Goal: Task Accomplishment & Management: Manage account settings

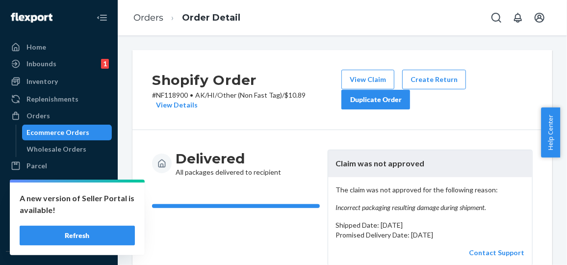
scroll to position [119, 0]
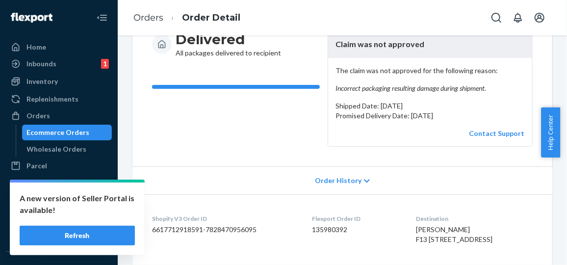
click at [70, 235] on button "Refresh" at bounding box center [77, 236] width 115 height 20
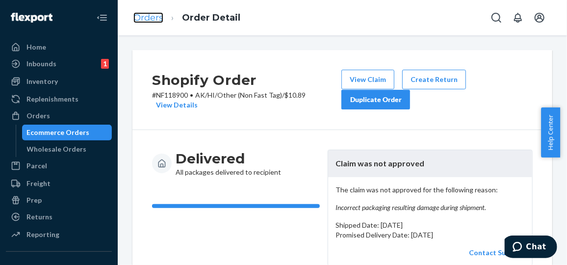
click at [149, 17] on link "Orders" at bounding box center [148, 17] width 30 height 11
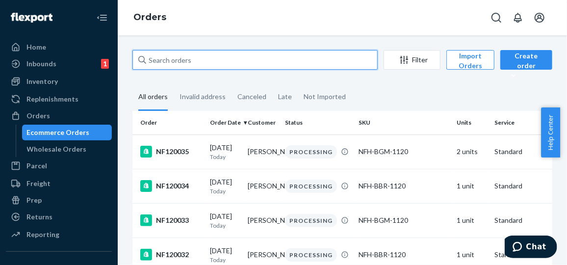
click at [230, 62] on input "text" at bounding box center [254, 60] width 245 height 20
paste input "NF119738"
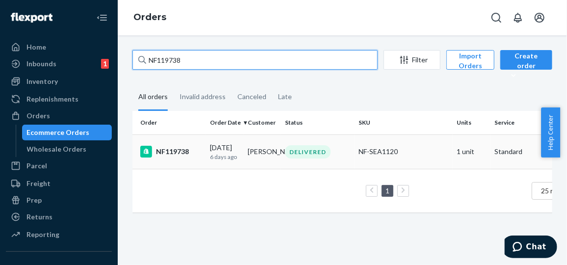
type input "NF119738"
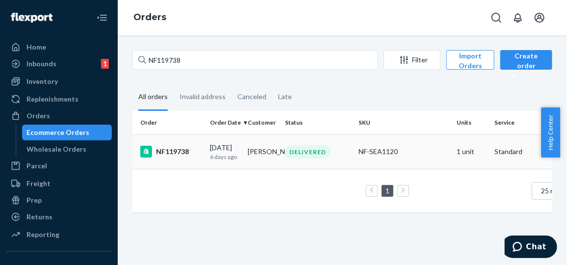
click at [222, 154] on p "6 days ago" at bounding box center [225, 156] width 30 height 8
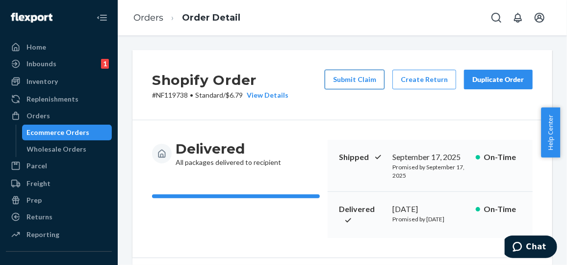
click at [351, 80] on button "Submit Claim" at bounding box center [355, 80] width 60 height 20
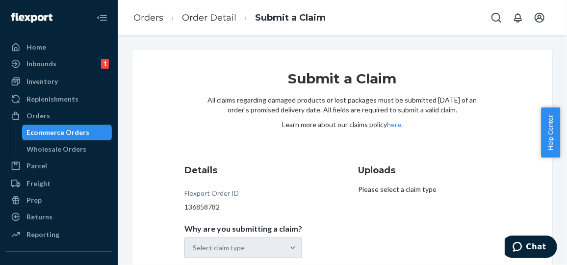
scroll to position [48, 0]
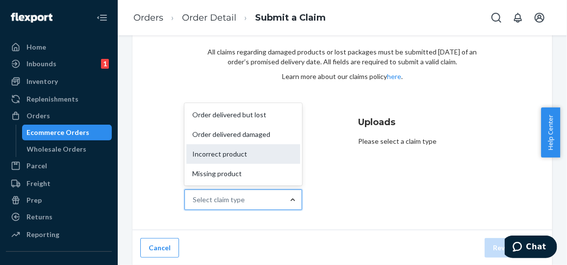
click at [258, 152] on div "Incorrect product" at bounding box center [243, 154] width 114 height 20
click at [194, 195] on input "Why are you submitting a claim? option Incorrect product focused, 0 of 4. 4 res…" at bounding box center [193, 200] width 1 height 10
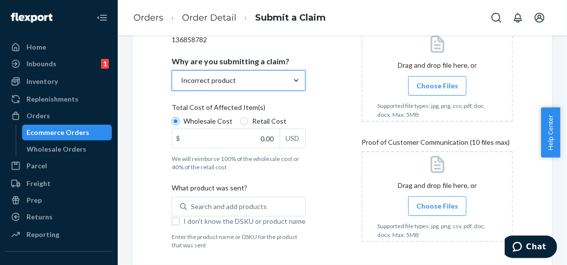
scroll to position [168, 0]
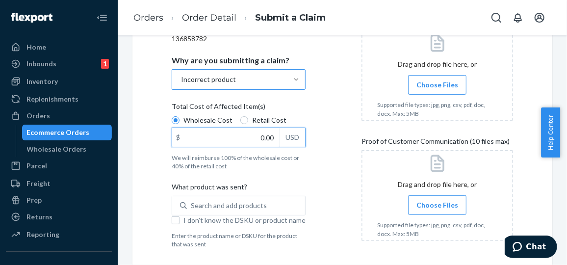
click at [267, 133] on input "0.00" at bounding box center [225, 137] width 107 height 19
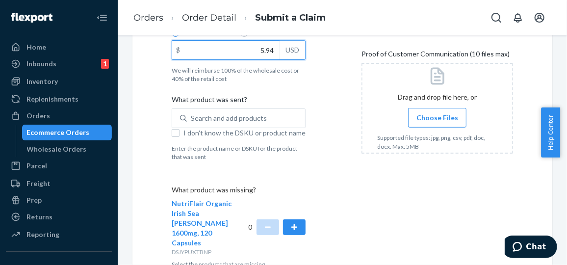
scroll to position [262, 0]
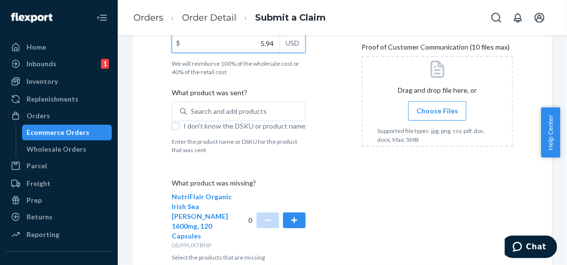
type input "5.94"
click at [349, 185] on div "Details Flexport Order ID 136858782 Why are you submitting a claim? Incorrect p…" at bounding box center [342, 81] width 341 height 360
click at [296, 212] on button "button" at bounding box center [294, 220] width 23 height 16
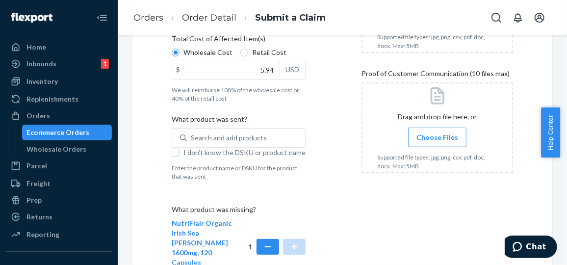
scroll to position [237, 0]
click at [177, 151] on input "I don't know the DSKU or product name" at bounding box center [176, 152] width 8 height 8
checkbox input "true"
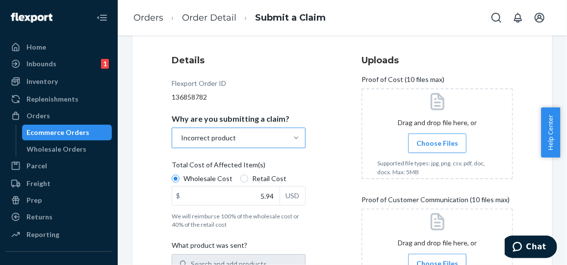
scroll to position [106, 0]
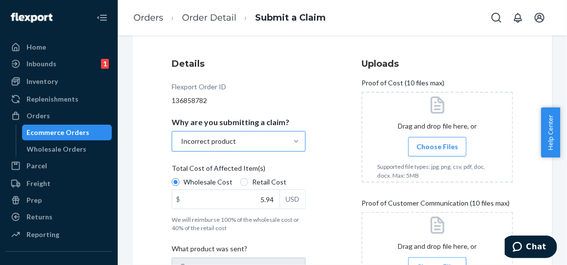
click at [430, 142] on span "Choose Files" at bounding box center [437, 147] width 42 height 10
click at [437, 142] on input "Choose Files" at bounding box center [437, 146] width 0 height 11
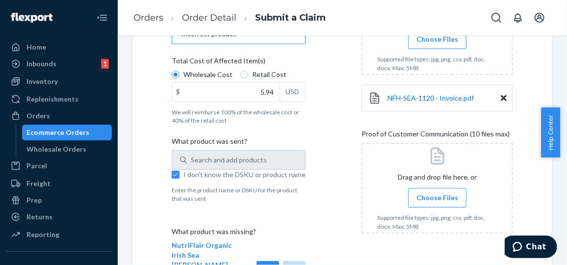
scroll to position [223, 0]
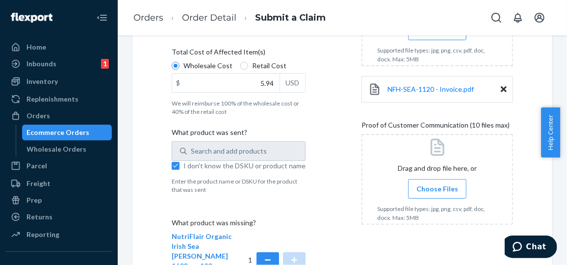
click at [427, 188] on span "Choose Files" at bounding box center [437, 189] width 42 height 10
click at [437, 188] on input "Choose Files" at bounding box center [437, 188] width 0 height 11
click at [416, 186] on span "Choose Files" at bounding box center [437, 189] width 42 height 10
click at [437, 186] on input "Choose Files" at bounding box center [437, 188] width 0 height 11
click at [428, 186] on span "Choose Files" at bounding box center [437, 189] width 42 height 10
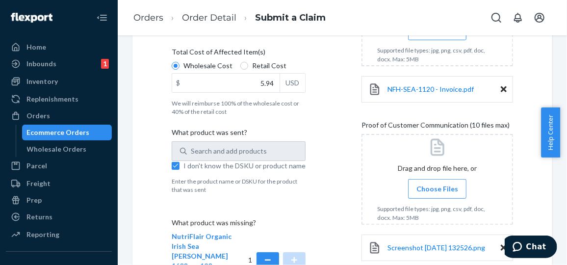
click at [437, 186] on input "Choose Files" at bounding box center [437, 188] width 0 height 11
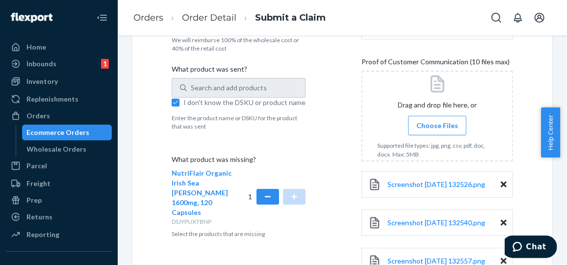
scroll to position [271, 0]
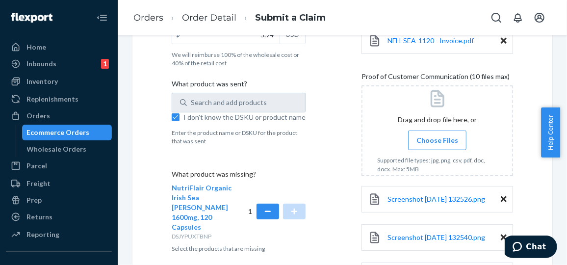
click at [435, 137] on span "Choose Files" at bounding box center [437, 140] width 42 height 10
click at [437, 137] on input "Choose Files" at bounding box center [437, 140] width 0 height 11
click at [440, 135] on span "Choose Files" at bounding box center [437, 140] width 42 height 10
click at [437, 135] on input "Choose Files" at bounding box center [437, 140] width 0 height 11
click at [437, 138] on span "Choose Files" at bounding box center [437, 140] width 42 height 10
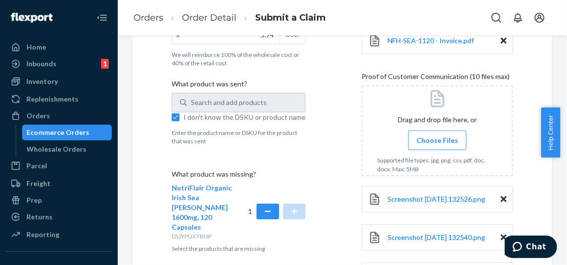
click at [437, 138] on input "Choose Files" at bounding box center [437, 140] width 0 height 11
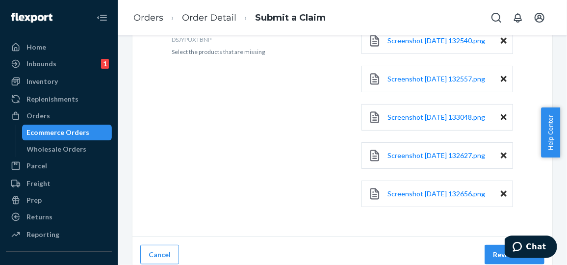
scroll to position [472, 0]
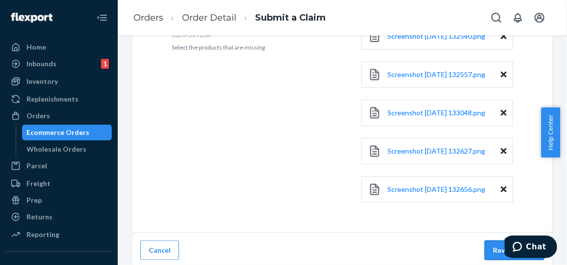
click at [493, 245] on button "Review Claim" at bounding box center [514, 250] width 60 height 20
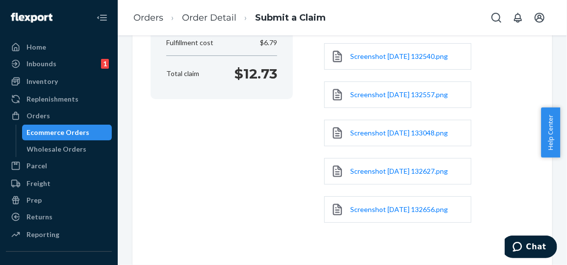
scroll to position [291, 0]
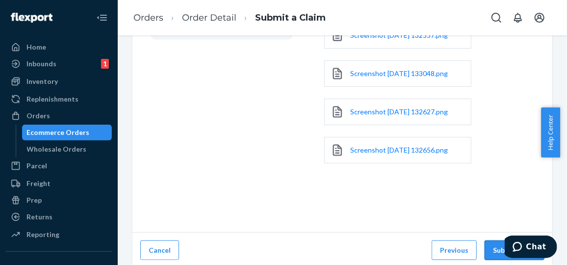
click at [492, 246] on button "Submit Claim" at bounding box center [514, 250] width 60 height 20
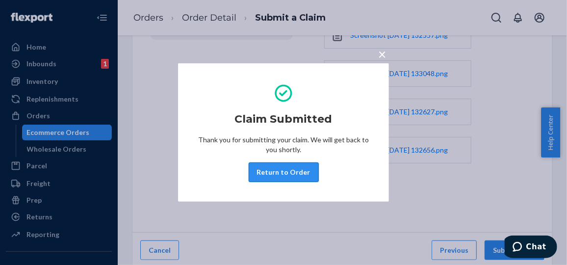
click at [305, 175] on button "Return to Order" at bounding box center [284, 172] width 70 height 20
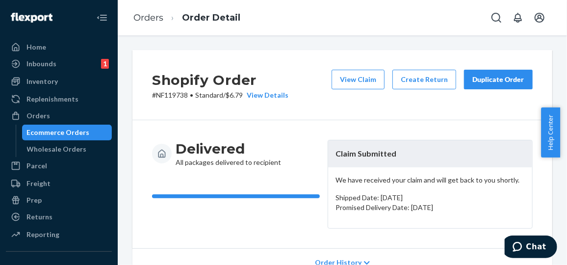
click at [502, 78] on div "Duplicate Order" at bounding box center [498, 80] width 52 height 10
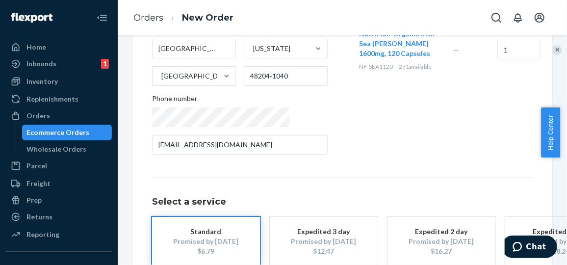
scroll to position [237, 0]
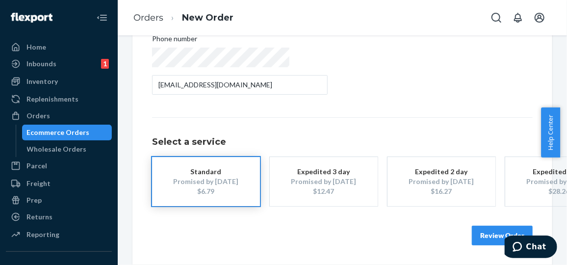
click at [237, 167] on div "Standard" at bounding box center [206, 172] width 78 height 10
click at [480, 232] on button "Review Order" at bounding box center [502, 236] width 61 height 20
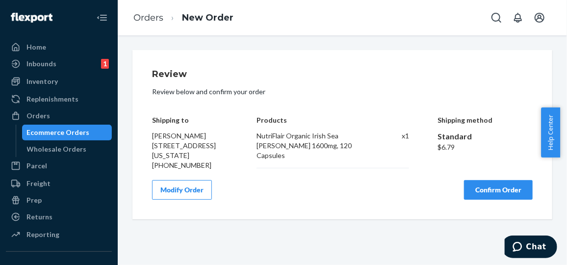
click at [493, 190] on button "Confirm Order" at bounding box center [498, 190] width 69 height 20
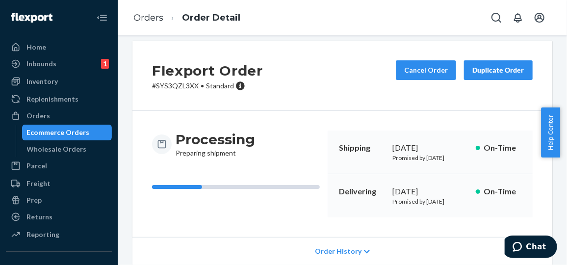
scroll to position [9, 0]
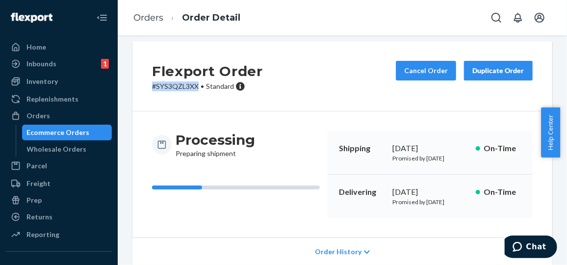
drag, startPoint x: 198, startPoint y: 85, endPoint x: 145, endPoint y: 88, distance: 53.0
click at [145, 88] on div "Flexport Order # SYS3QZL3XX • Standard Cancel Order Duplicate Order" at bounding box center [342, 76] width 420 height 70
copy p "# SYS3QZL3XX"
click at [279, 84] on div "Flexport Order # SYS3QZL3XX • Standard Cancel Order Duplicate Order" at bounding box center [342, 76] width 420 height 70
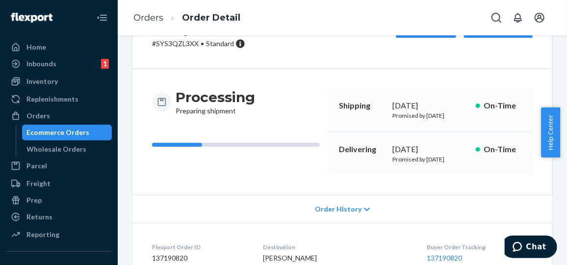
scroll to position [0, 0]
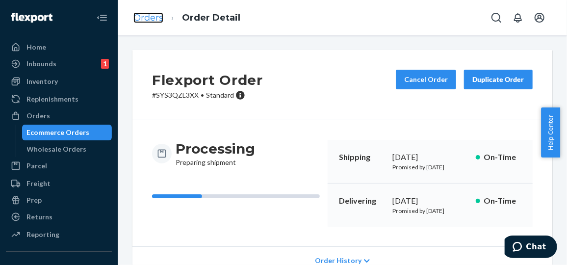
click at [152, 18] on link "Orders" at bounding box center [148, 17] width 30 height 11
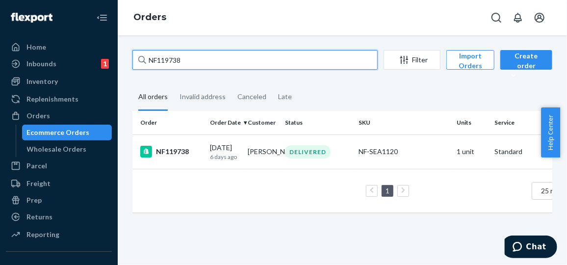
click at [186, 56] on input "NF119738" at bounding box center [254, 60] width 245 height 20
type input "N"
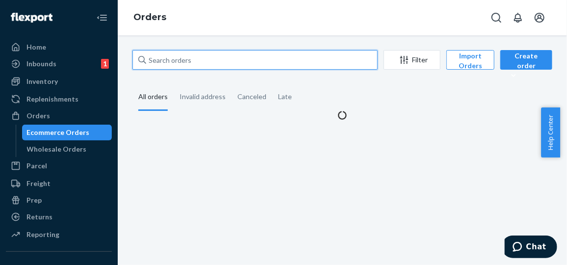
paste input "NF119234"
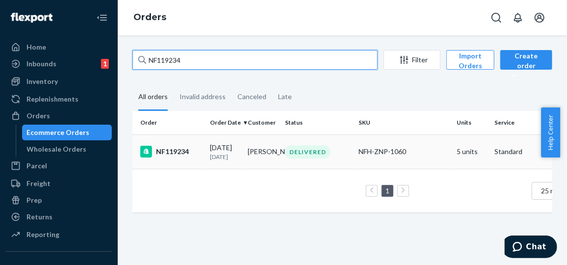
type input "NF119234"
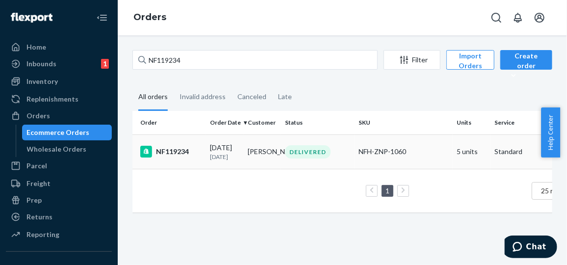
click at [199, 153] on div "NF119234" at bounding box center [171, 152] width 62 height 12
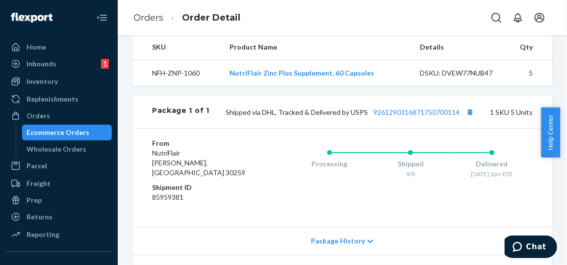
scroll to position [436, 0]
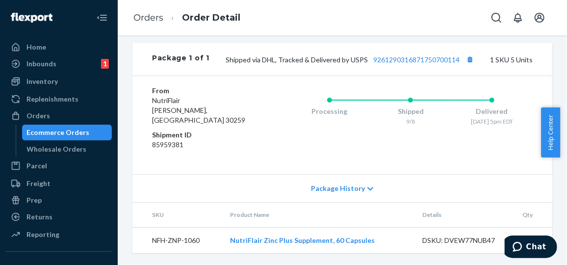
click at [376, 163] on div "Processing Shipped 9/8 Delivered 9/13 - 5pm EDT" at bounding box center [391, 125] width 283 height 78
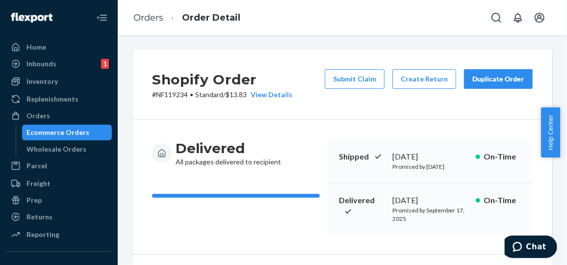
scroll to position [0, 0]
click at [482, 78] on div "Duplicate Order" at bounding box center [498, 80] width 52 height 10
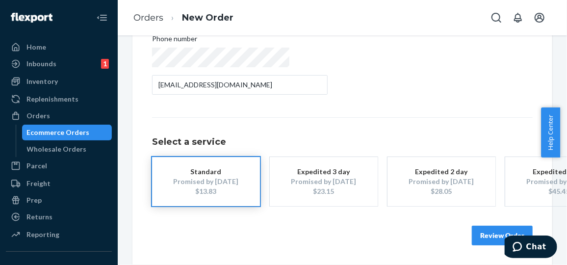
scroll to position [237, 0]
click at [492, 226] on button "Review Order" at bounding box center [502, 236] width 61 height 20
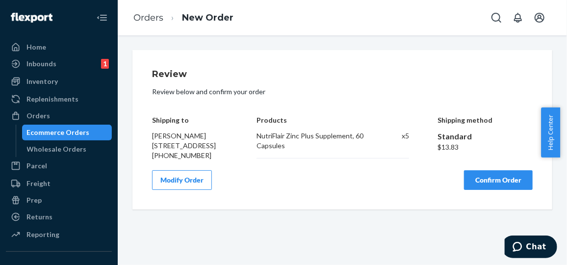
scroll to position [0, 0]
click at [488, 190] on button "Confirm Order" at bounding box center [498, 180] width 69 height 20
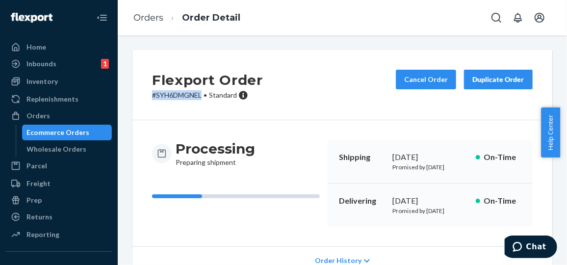
drag, startPoint x: 203, startPoint y: 94, endPoint x: 150, endPoint y: 96, distance: 53.5
click at [150, 96] on div "Flexport Order # SYH6DMGNEL • Standard Cancel Order Duplicate Order" at bounding box center [342, 85] width 420 height 70
copy p "# SYH6DMGNEL"
click at [312, 145] on div "Processing Preparing shipment" at bounding box center [236, 153] width 168 height 27
click at [150, 17] on link "Orders" at bounding box center [148, 17] width 30 height 11
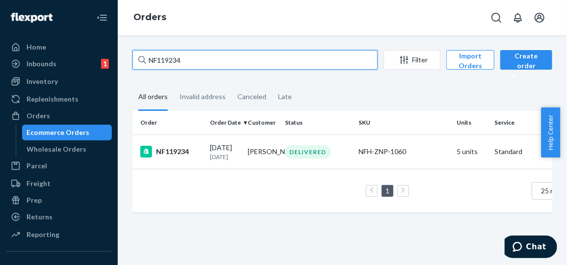
click at [194, 63] on input "NF119234" at bounding box center [254, 60] width 245 height 20
type input "N"
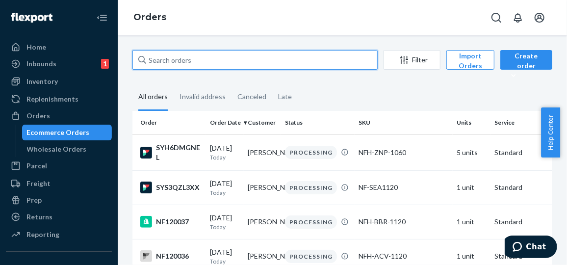
paste input "NF119411"
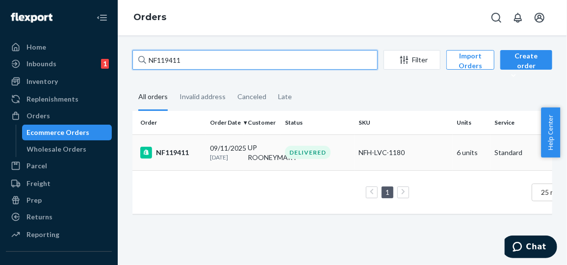
type input "NF119411"
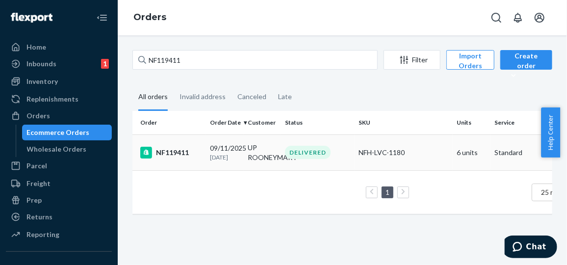
click at [203, 153] on td "NF119411" at bounding box center [169, 152] width 74 height 36
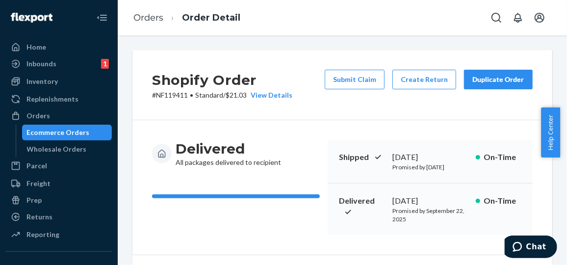
click at [485, 76] on div "Duplicate Order" at bounding box center [498, 80] width 52 height 10
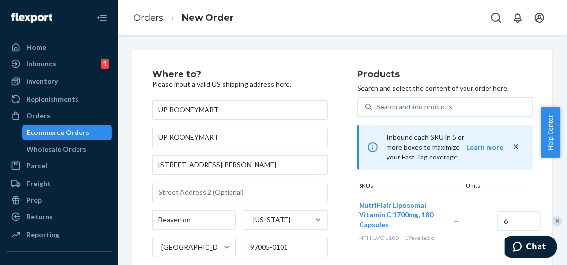
click at [407, 181] on div "SKUs" at bounding box center [410, 186] width 107 height 10
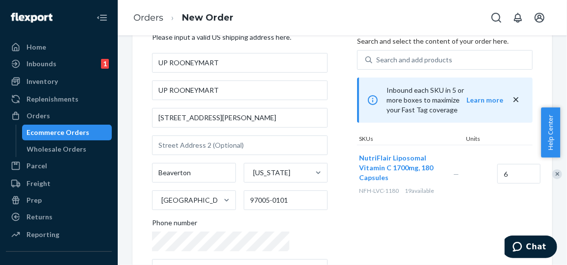
scroll to position [88, 0]
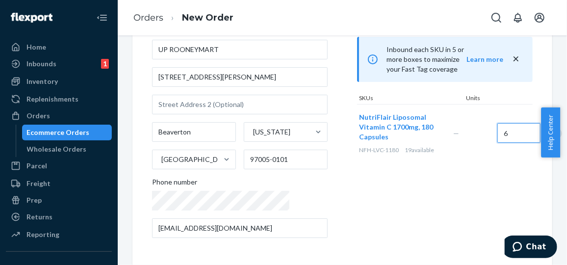
click at [497, 123] on input "6" at bounding box center [518, 133] width 43 height 20
click at [474, 178] on div "Products Search and select the content of your order here. Search and add produ…" at bounding box center [445, 114] width 176 height 264
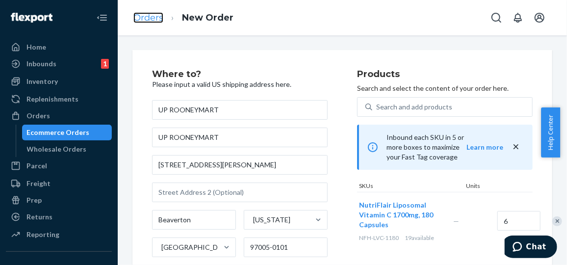
click at [149, 21] on link "Orders" at bounding box center [148, 17] width 30 height 11
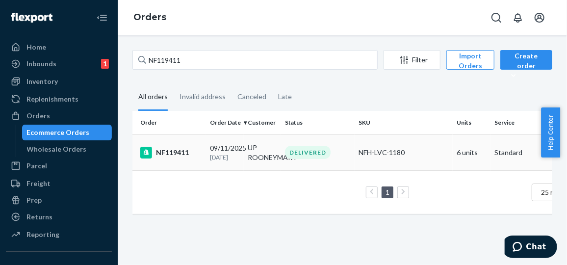
click at [241, 153] on td "09/11/2025 12 days ago" at bounding box center [225, 152] width 38 height 36
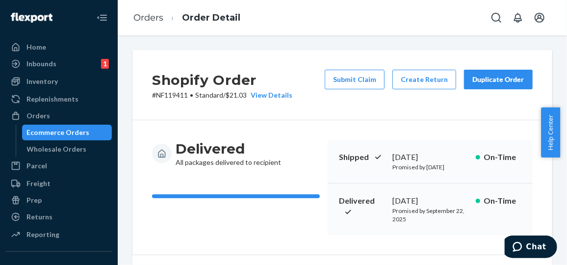
click at [481, 82] on div "Duplicate Order" at bounding box center [498, 80] width 52 height 10
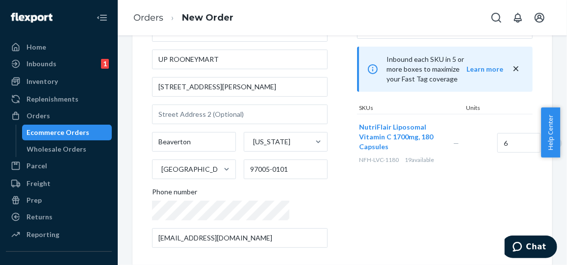
scroll to position [88, 0]
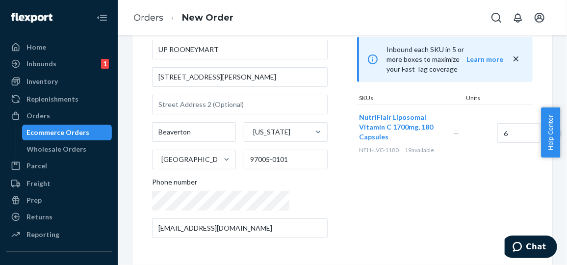
click at [368, 113] on span "NutriFlair Liposomal Vitamin C 1700mg, 180 Capsules" at bounding box center [396, 127] width 74 height 28
click at [453, 129] on span "—" at bounding box center [456, 133] width 6 height 8
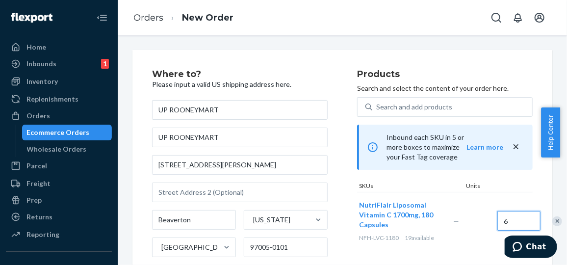
click at [497, 211] on input "6" at bounding box center [518, 221] width 43 height 20
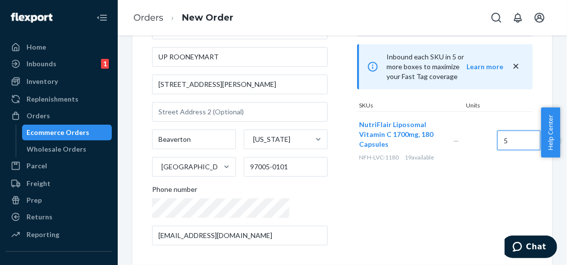
scroll to position [88, 0]
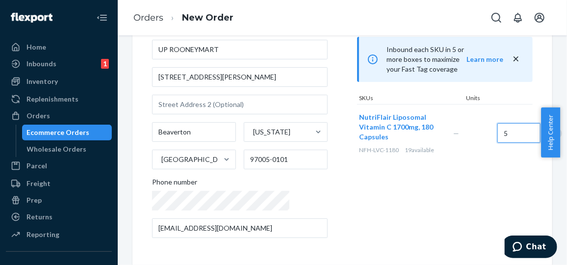
type input "5"
click at [462, 201] on div "Products Search and select the content of your order here. Search and add produ…" at bounding box center [445, 114] width 176 height 264
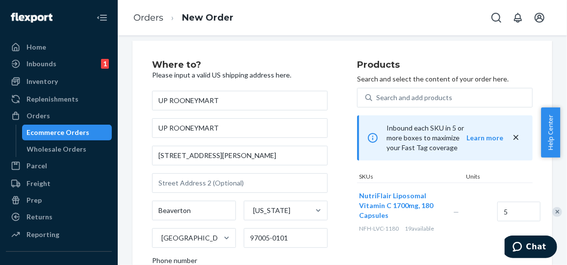
scroll to position [9, 0]
click at [480, 133] on button "Learn more" at bounding box center [484, 138] width 37 height 10
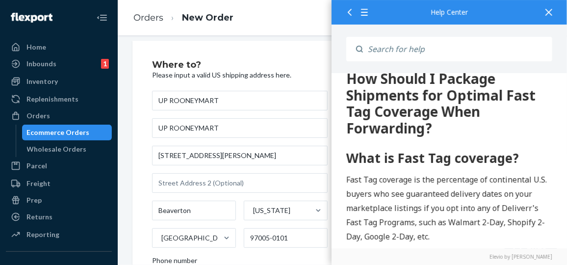
scroll to position [0, 0]
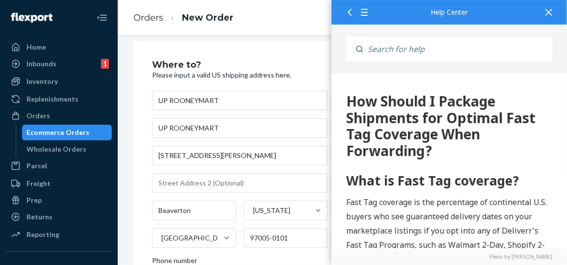
click at [548, 11] on icon at bounding box center [548, 12] width 7 height 7
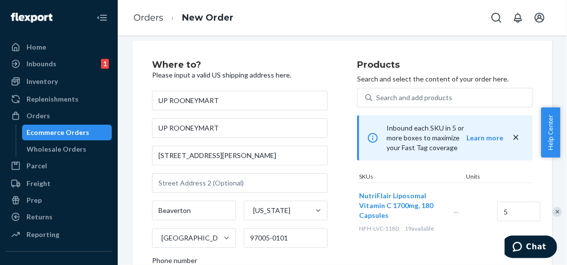
click at [367, 132] on icon at bounding box center [373, 138] width 12 height 12
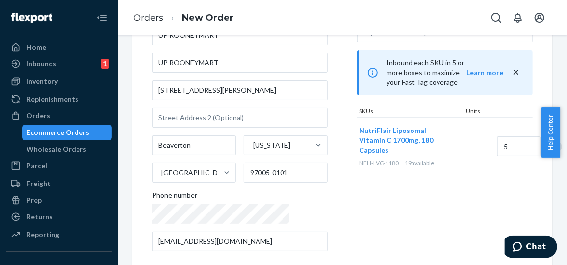
scroll to position [88, 0]
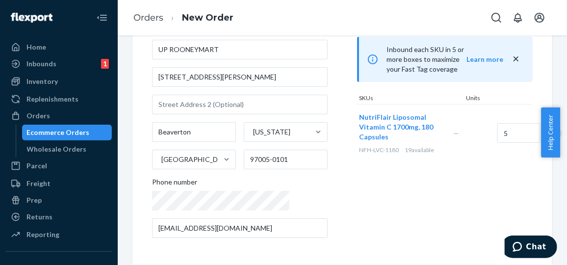
click at [552, 128] on div "Remove Item" at bounding box center [557, 133] width 10 height 10
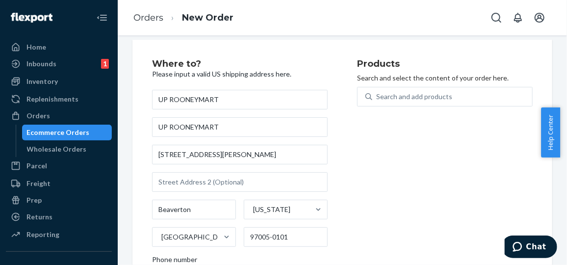
scroll to position [0, 0]
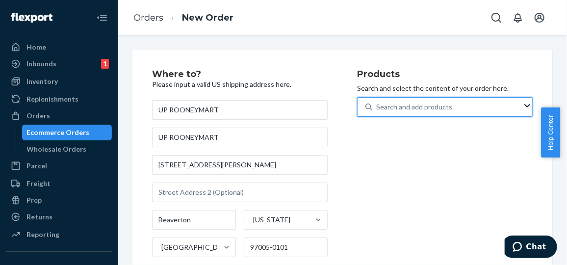
click at [432, 105] on div "Search and add products" at bounding box center [414, 107] width 76 height 10
click at [377, 105] on input "0 results available. Use Up and Down to choose options, press Enter to select t…" at bounding box center [376, 107] width 1 height 10
type input ";"
click at [153, 19] on link "Orders" at bounding box center [148, 17] width 30 height 11
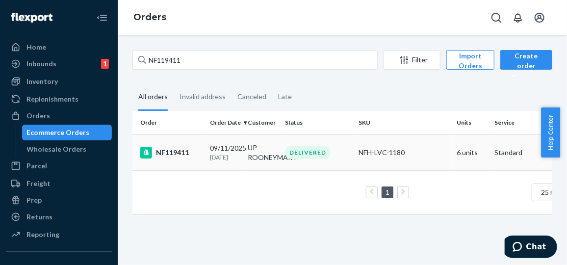
click at [230, 161] on p "12 days ago" at bounding box center [225, 157] width 30 height 8
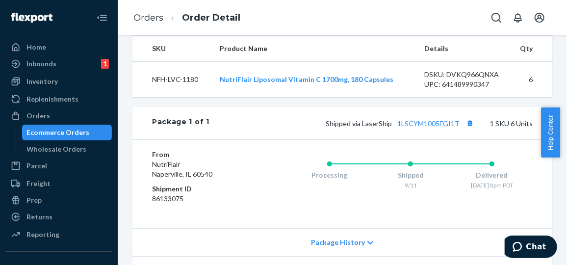
scroll to position [377, 0]
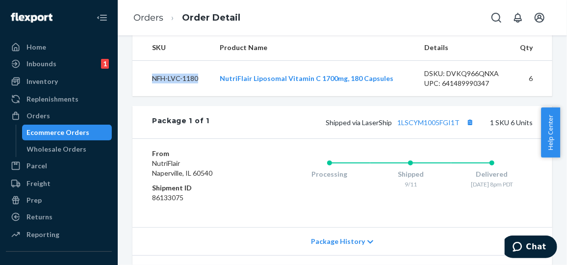
drag, startPoint x: 200, startPoint y: 107, endPoint x: 147, endPoint y: 109, distance: 52.5
click at [147, 97] on td "NFH-LVC-1180" at bounding box center [171, 79] width 79 height 36
copy td "NFH-LVC-1180"
click at [351, 61] on th "Product Name" at bounding box center [314, 48] width 204 height 26
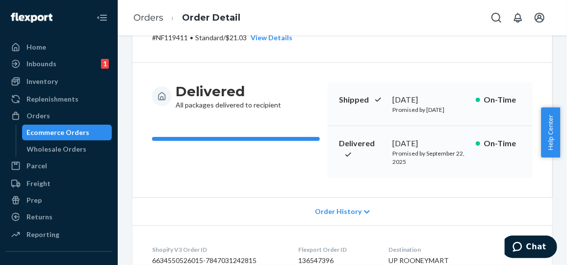
scroll to position [0, 0]
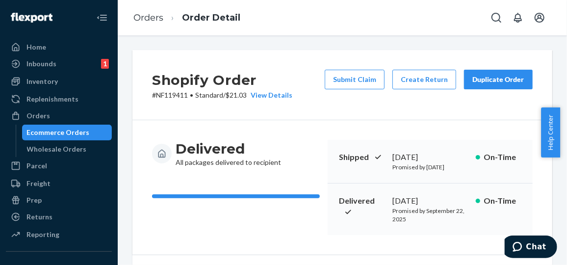
click at [485, 78] on div "Duplicate Order" at bounding box center [498, 80] width 52 height 10
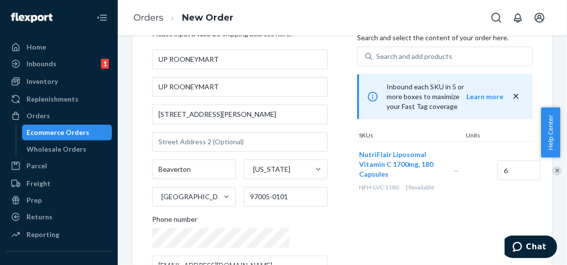
scroll to position [44, 0]
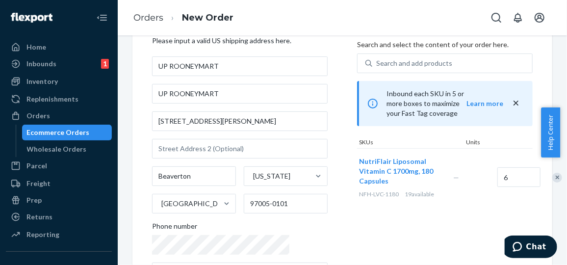
click at [513, 101] on icon "close" at bounding box center [515, 103] width 5 height 5
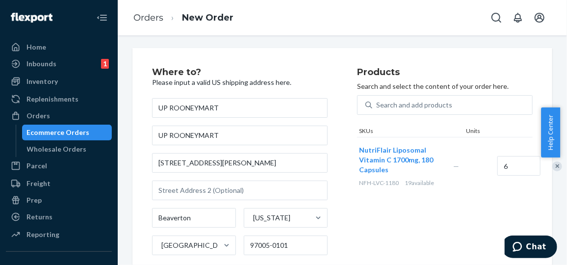
scroll to position [1, 0]
click at [552, 166] on div "Remove Item" at bounding box center [557, 167] width 10 height 10
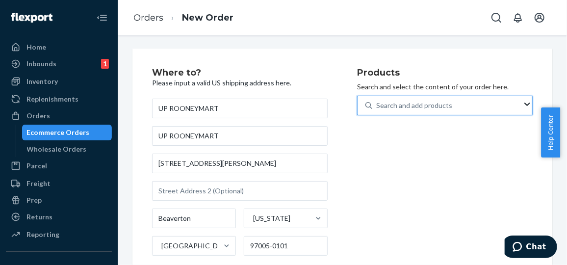
click at [446, 106] on div "Search and add products" at bounding box center [414, 106] width 76 height 10
click at [377, 106] on input "0 results available. Use Up and Down to choose options, press Enter to select t…" at bounding box center [376, 106] width 1 height 10
paste input "NFH-LVC-1180"
type input "NFH-LVC-1180"
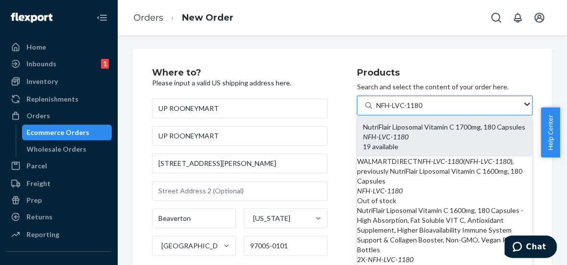
click at [401, 132] on div "NutriFlair Liposomal Vitamin C 1700mg, 180 Capsules" at bounding box center [445, 127] width 164 height 10
click at [401, 110] on input "NFH-LVC-1180" at bounding box center [400, 106] width 48 height 10
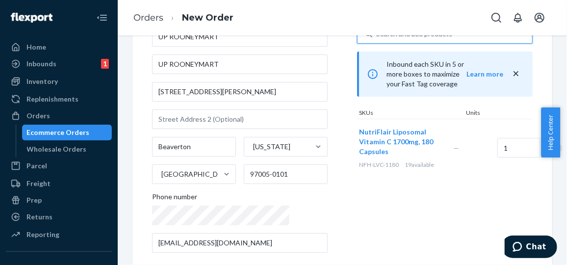
scroll to position [88, 0]
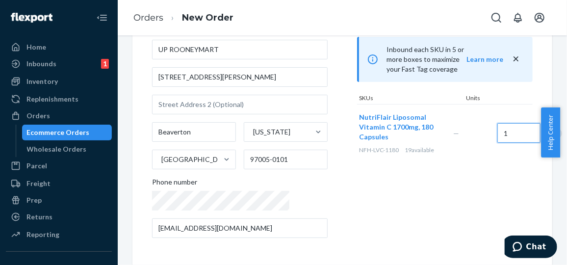
click at [497, 124] on input "1" at bounding box center [518, 133] width 43 height 20
type input "6"
click at [465, 175] on div "Products Search and select the content of your order here. Search and add produ…" at bounding box center [445, 114] width 176 height 264
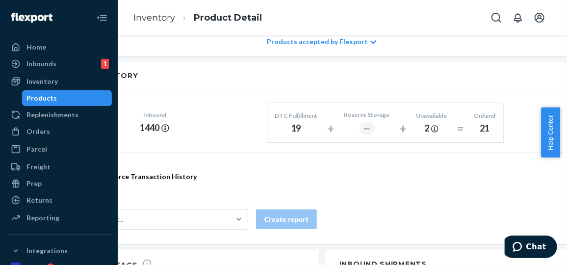
scroll to position [525, 0]
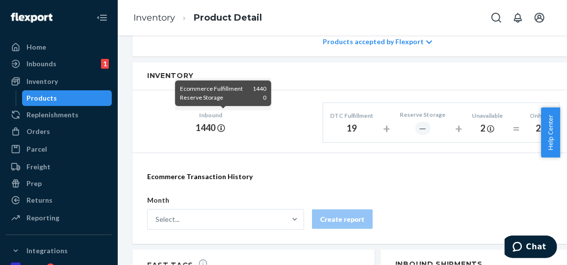
click at [221, 124] on icon at bounding box center [221, 128] width 8 height 8
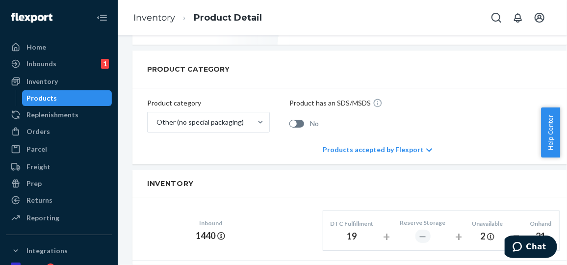
scroll to position [369, 0]
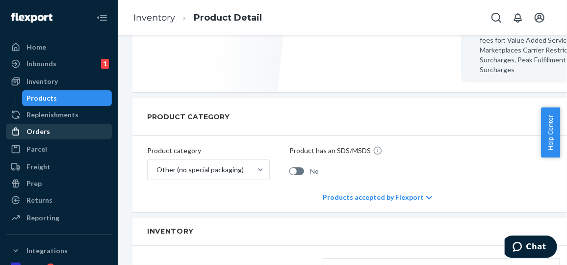
click at [41, 130] on div "Orders" at bounding box center [38, 132] width 24 height 10
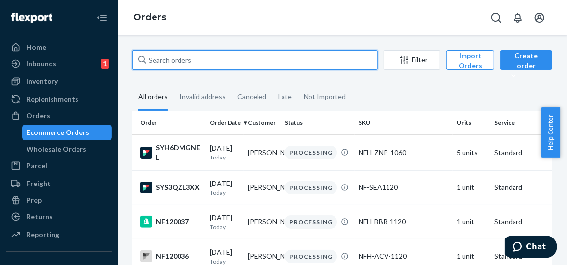
click at [219, 59] on input "text" at bounding box center [254, 60] width 245 height 20
paste input "NF119411"
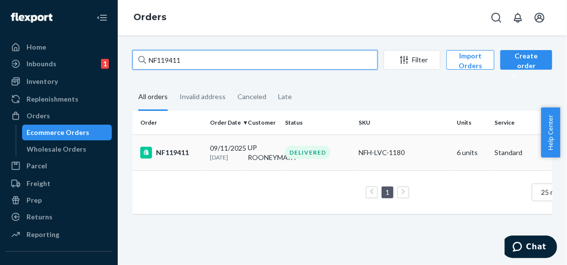
type input "NF119411"
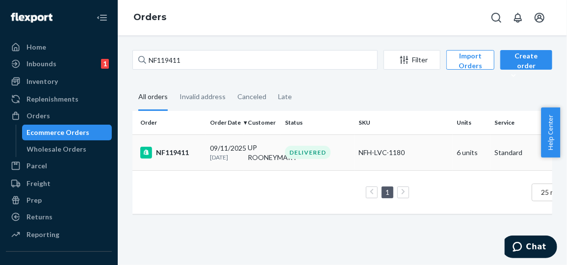
click at [210, 151] on div "09/11/2025 12 days ago" at bounding box center [225, 152] width 30 height 18
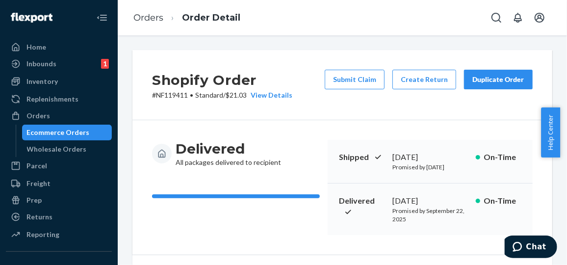
click at [482, 82] on div "Duplicate Order" at bounding box center [498, 80] width 52 height 10
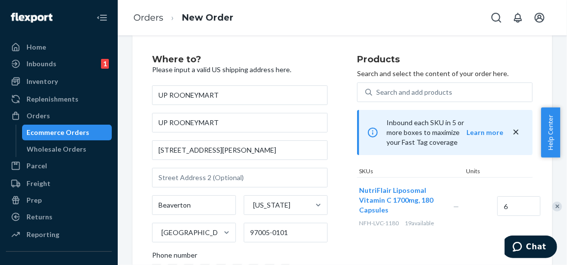
scroll to position [14, 0]
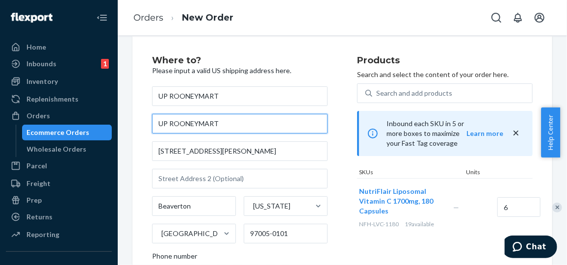
click at [253, 127] on input "UP ROONEYMART" at bounding box center [240, 124] width 176 height 20
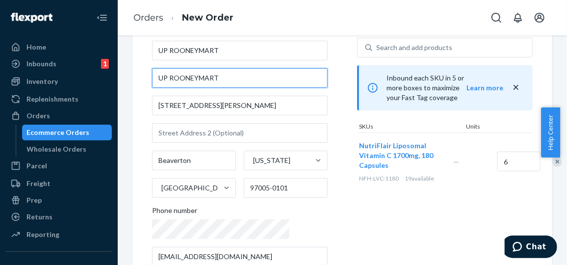
scroll to position [59, 0]
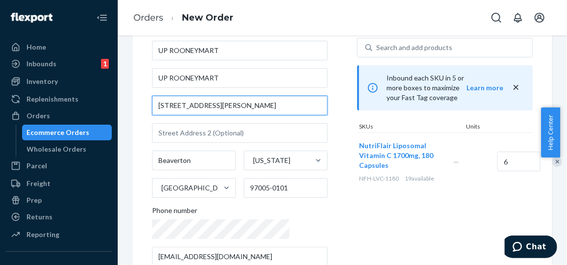
click at [252, 113] on input "9615 SW Allen Blvd Ste 106" at bounding box center [240, 106] width 176 height 20
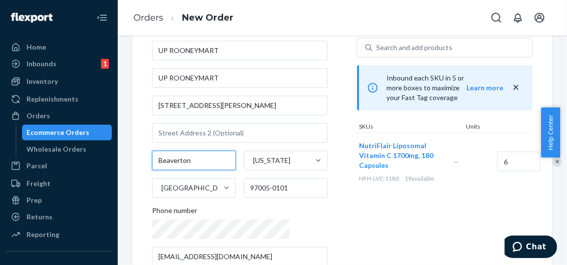
click at [207, 160] on input "Beaverton" at bounding box center [194, 161] width 84 height 20
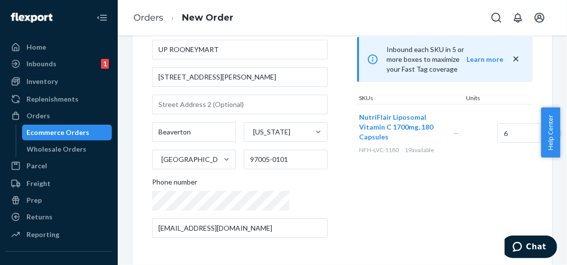
click at [301, 132] on div "Where to? Please input a valid US shipping address here. UP ROONEYMART UP ROONE…" at bounding box center [254, 114] width 205 height 264
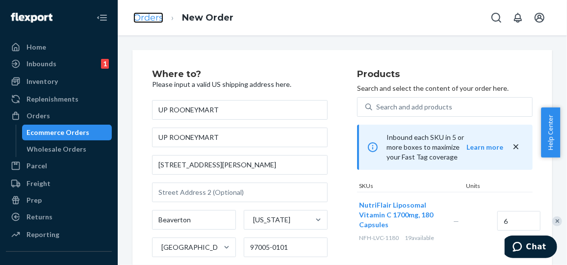
click at [153, 17] on link "Orders" at bounding box center [148, 17] width 30 height 11
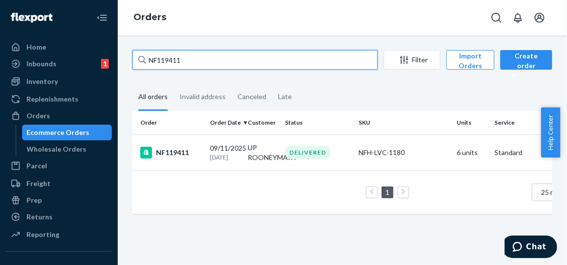
click at [191, 60] on input "NF119411" at bounding box center [254, 60] width 245 height 20
type input "N"
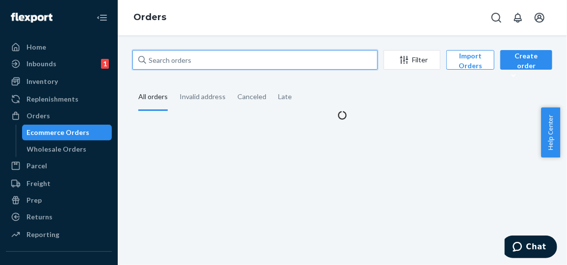
paste input "NF119763"
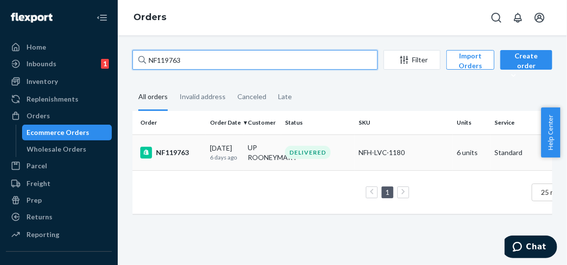
type input "NF119763"
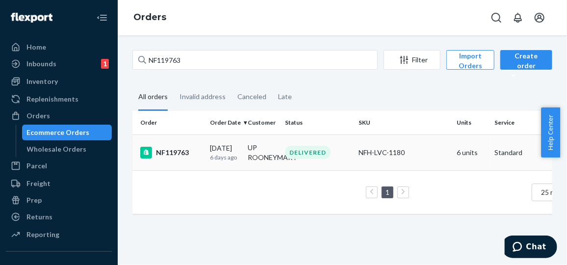
click at [206, 146] on td "09/17/2025 6 days ago" at bounding box center [225, 152] width 38 height 36
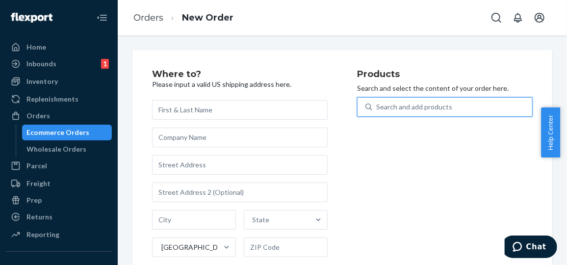
click at [428, 102] on div "Search and add products" at bounding box center [414, 107] width 76 height 10
click at [377, 102] on input "0 results available. Use Up and Down to choose options, press Enter to select t…" at bounding box center [376, 107] width 1 height 10
paste input "NFH-LVC-1180"
type input "NFH-LVC-1180"
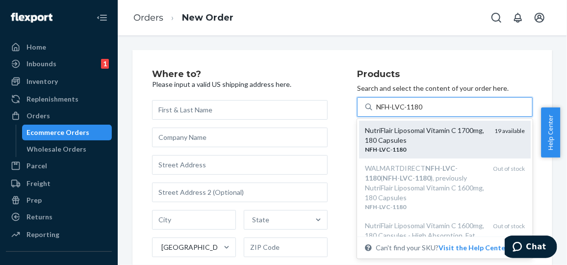
click at [409, 134] on div "NutriFlair Liposomal Vitamin C 1700mg, 180 Capsules" at bounding box center [426, 136] width 122 height 20
click at [409, 112] on input "NFH-LVC-1180" at bounding box center [400, 107] width 48 height 10
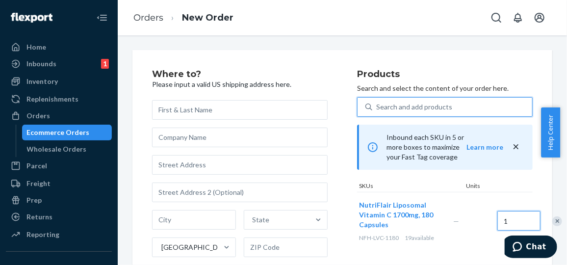
click at [497, 215] on input "1" at bounding box center [518, 221] width 43 height 20
type input "6"
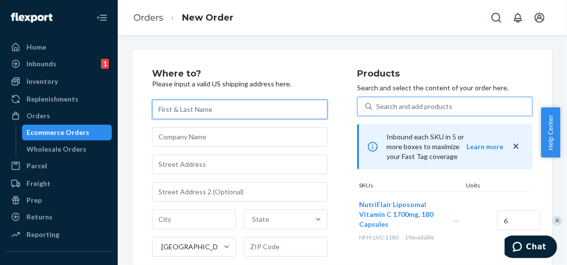
click at [221, 112] on input "text" at bounding box center [240, 110] width 176 height 20
paste input "UP ROONEYMART"
type input "UP ROONEYMART"
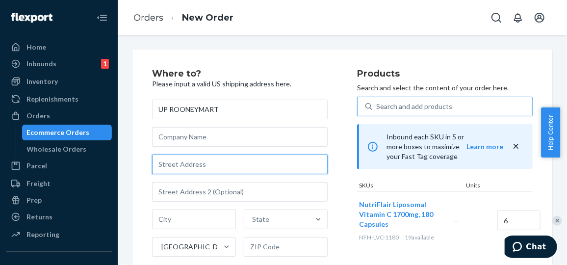
click at [223, 166] on input "text" at bounding box center [240, 164] width 176 height 20
paste input "9615 SW ALLEN BLVD STE 106"
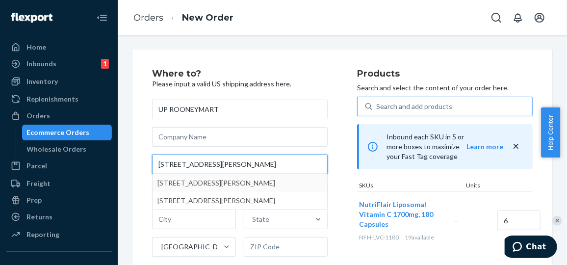
type input "9615 SW ALLEN BLVD STE 106"
click at [303, 178] on div "Where to? Please input a valid US shipping address here. UP ROONEYMART 9615 SW …" at bounding box center [254, 201] width 205 height 264
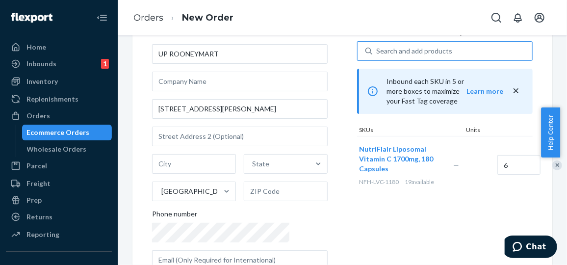
scroll to position [56, 0]
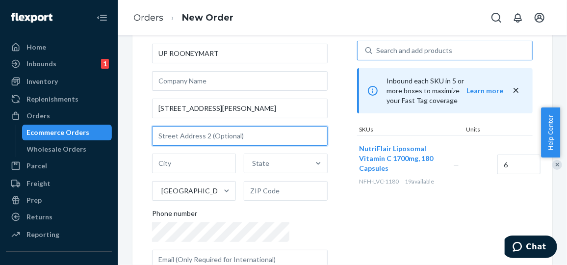
click at [220, 133] on input "text" at bounding box center [240, 136] width 176 height 20
paste input "BEAVERTON OR 97005"
type input "BEAVERTON OR"
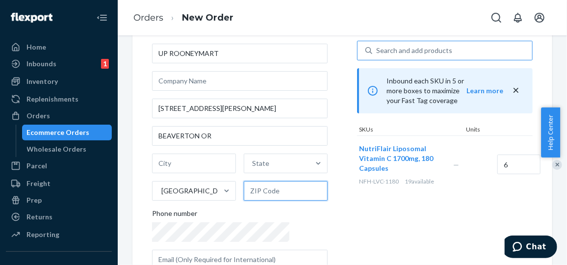
click at [260, 191] on input "text" at bounding box center [286, 191] width 84 height 20
paste input "97005"
type input "97005"
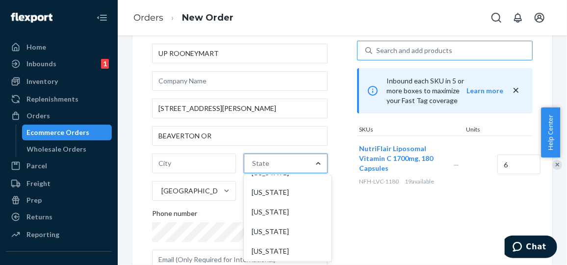
scroll to position [818, 0]
click at [251, 163] on div "Oregon" at bounding box center [288, 153] width 84 height 20
click at [252, 168] on input "option Oregon focused, 41 of 59. 59 results available. Use Up and Down to choos…" at bounding box center [252, 163] width 1 height 10
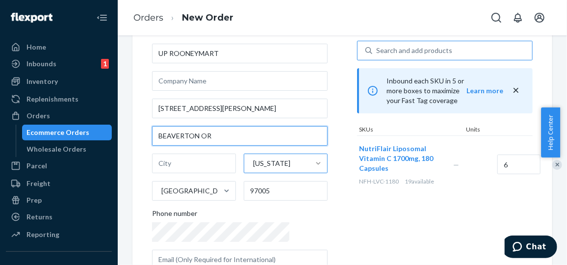
click at [198, 135] on input "BEAVERTON OR" at bounding box center [240, 136] width 176 height 20
type input "OR"
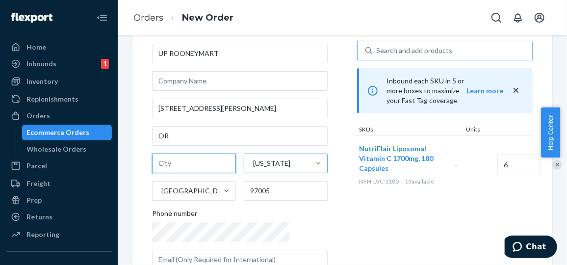
click at [178, 164] on input "text" at bounding box center [194, 163] width 84 height 20
paste input "BEAVERTON"
type input "BEAVERTON"
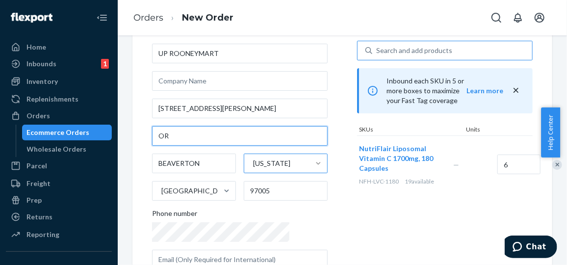
click at [176, 132] on input "OR" at bounding box center [240, 136] width 176 height 20
type input "O"
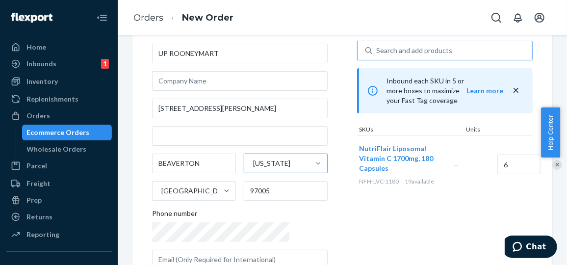
click at [394, 208] on div "Products Search and select the content of your order here. Search and add produ…" at bounding box center [445, 145] width 176 height 264
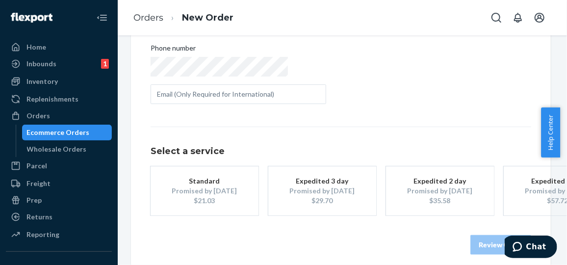
scroll to position [225, 1]
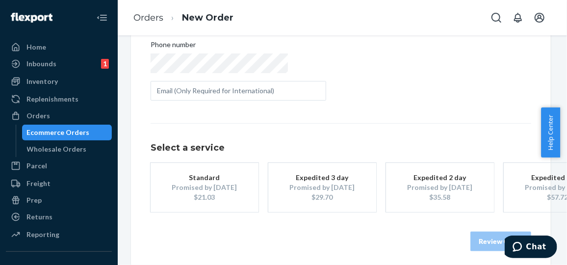
click at [217, 189] on div "Promised by Oct 2, 2025" at bounding box center [204, 187] width 78 height 10
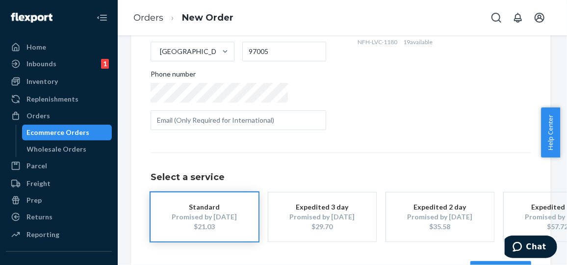
scroll to position [237, 1]
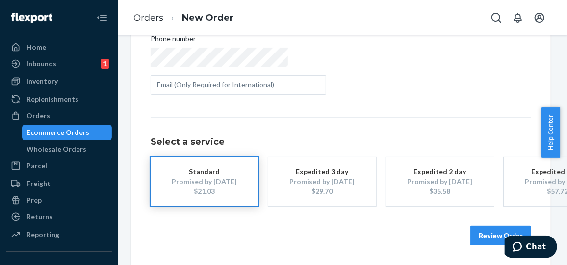
click at [470, 230] on button "Review Order" at bounding box center [500, 236] width 61 height 20
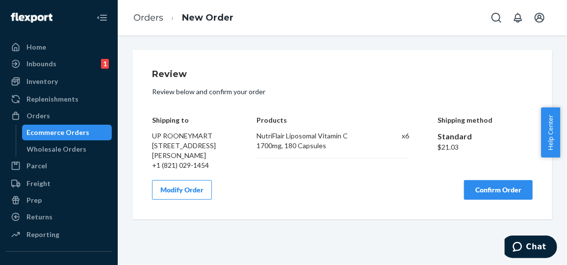
scroll to position [0, 0]
click at [489, 196] on button "Confirm Order" at bounding box center [498, 190] width 69 height 20
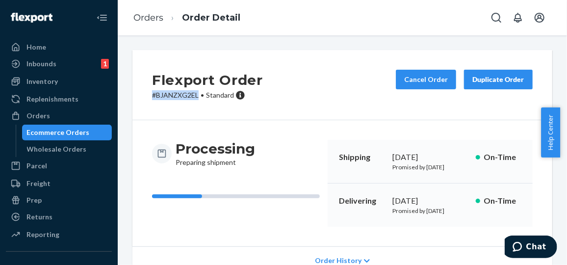
drag, startPoint x: 198, startPoint y: 94, endPoint x: 149, endPoint y: 93, distance: 49.0
click at [149, 93] on div "Flexport Order # BJANZXG2EL • Standard Cancel Order Duplicate Order" at bounding box center [342, 85] width 420 height 70
copy p "# BJANZXG2EL"
click at [304, 110] on div "Flexport Order # BJANZXG2EL • Standard Cancel Order Duplicate Order" at bounding box center [342, 85] width 420 height 70
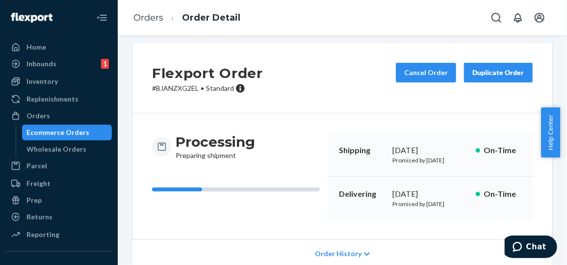
scroll to position [6, 0]
